Goal: Task Accomplishment & Management: Manage account settings

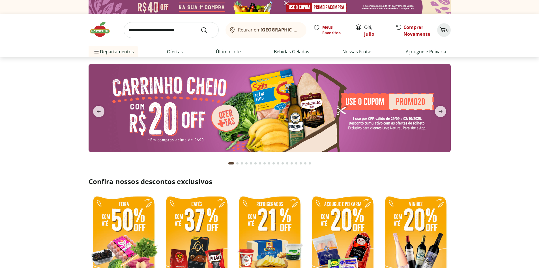
click at [371, 34] on link "julio" at bounding box center [369, 34] width 10 height 6
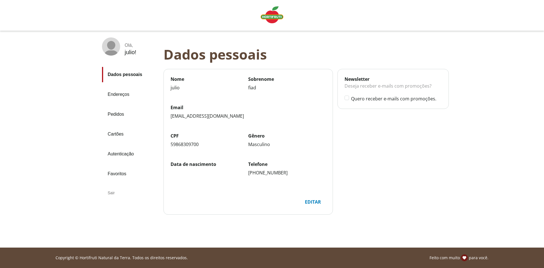
click at [119, 113] on link "Pedidos" at bounding box center [130, 113] width 57 height 15
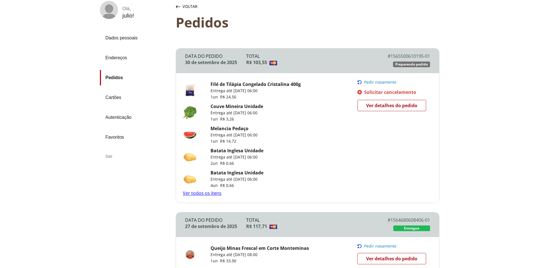
scroll to position [28, 0]
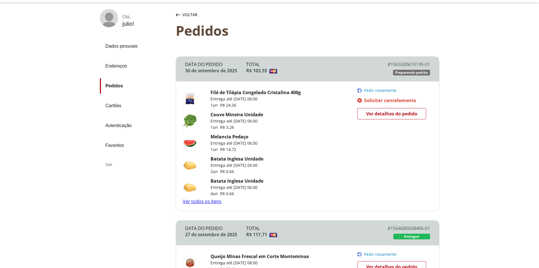
click at [213, 199] on link "Ver todos os itens" at bounding box center [202, 201] width 39 height 6
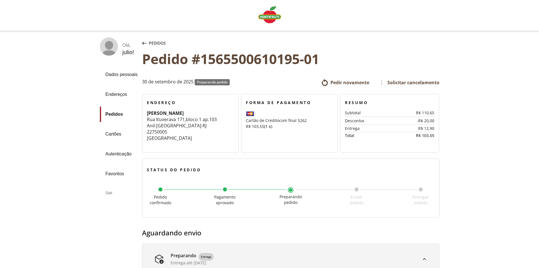
click at [410, 81] on span "Solicitar cancelamento" at bounding box center [408, 82] width 61 height 9
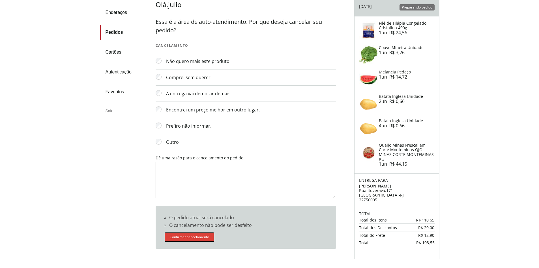
scroll to position [85, 0]
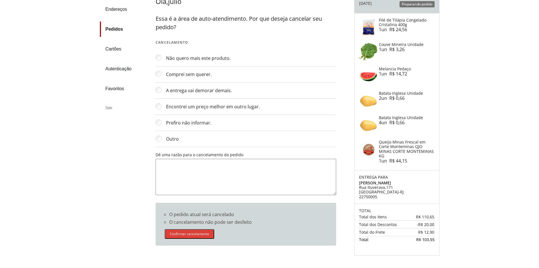
click at [185, 231] on button "Confirmar cancelamento" at bounding box center [190, 234] width 50 height 10
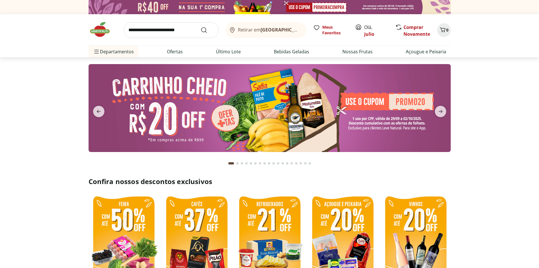
click at [163, 31] on input "search" at bounding box center [171, 30] width 95 height 16
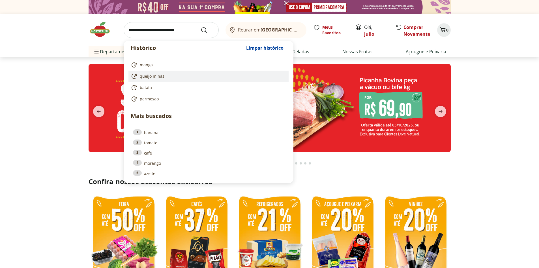
click at [147, 74] on span "queijo minas" at bounding box center [152, 76] width 25 height 6
type input "**********"
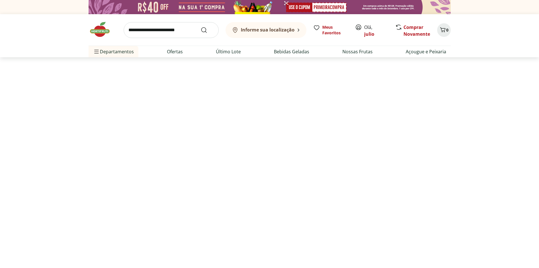
select select "**********"
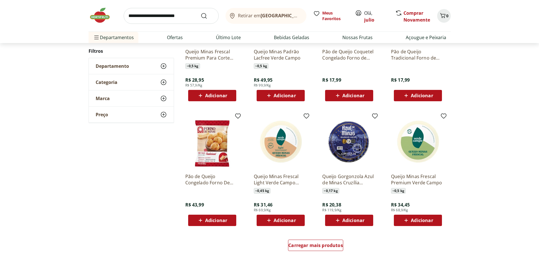
scroll to position [255, 0]
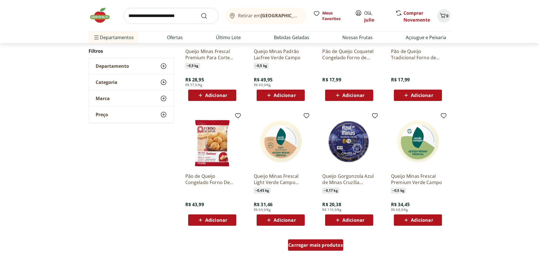
click at [315, 244] on span "Carregar mais produtos" at bounding box center [315, 244] width 55 height 5
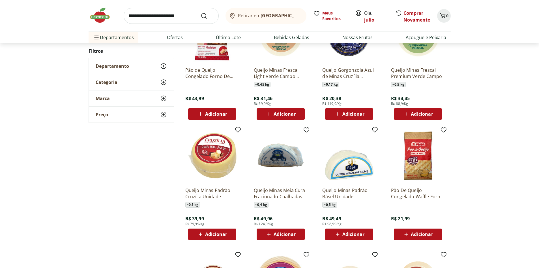
scroll to position [396, 0]
